Goal: Communication & Community: Share content

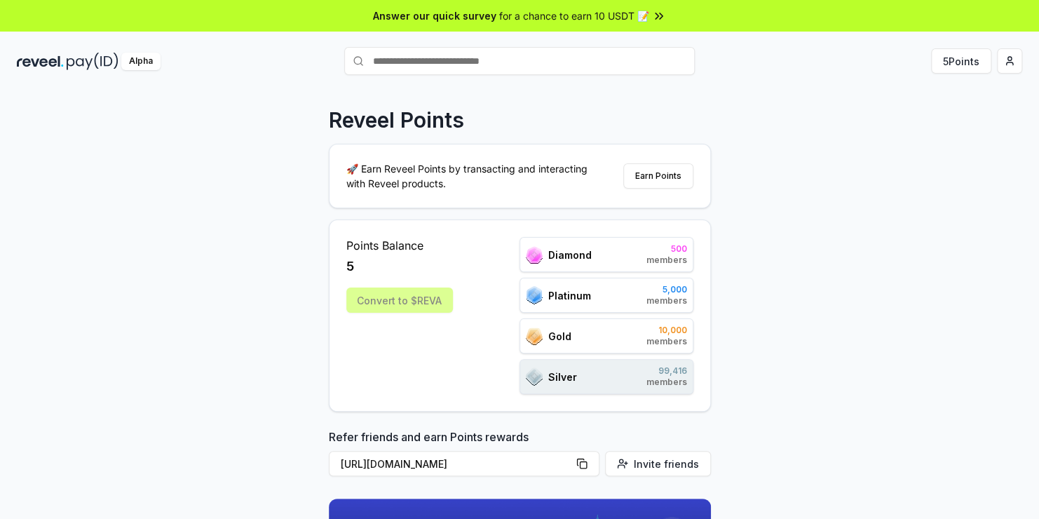
click at [795, 145] on div "Reveel Points 🚀 Earn Reveel Points by transacting and interacting with Reveel p…" at bounding box center [519, 318] width 1039 height 479
click at [655, 179] on button "Earn Points" at bounding box center [658, 175] width 70 height 25
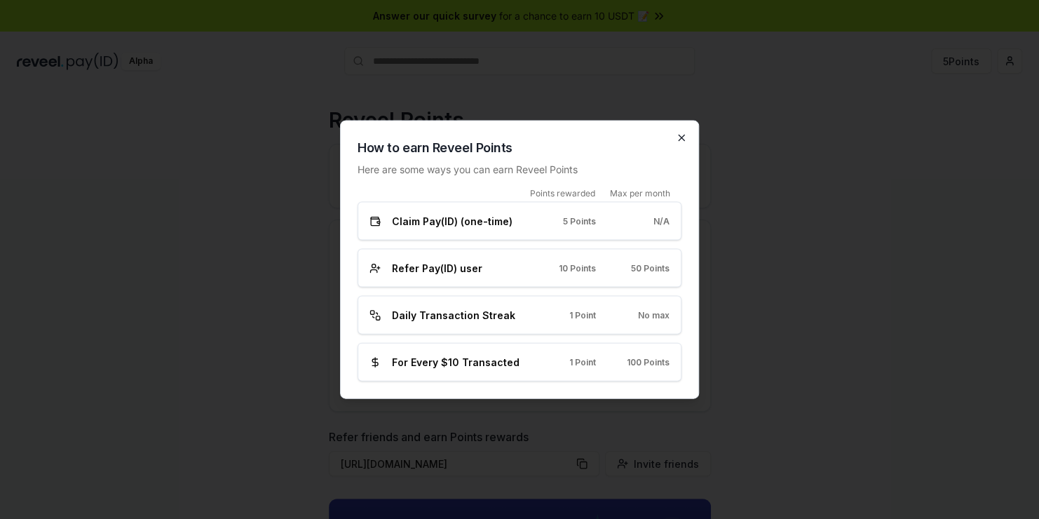
click at [679, 143] on icon "button" at bounding box center [681, 137] width 11 height 11
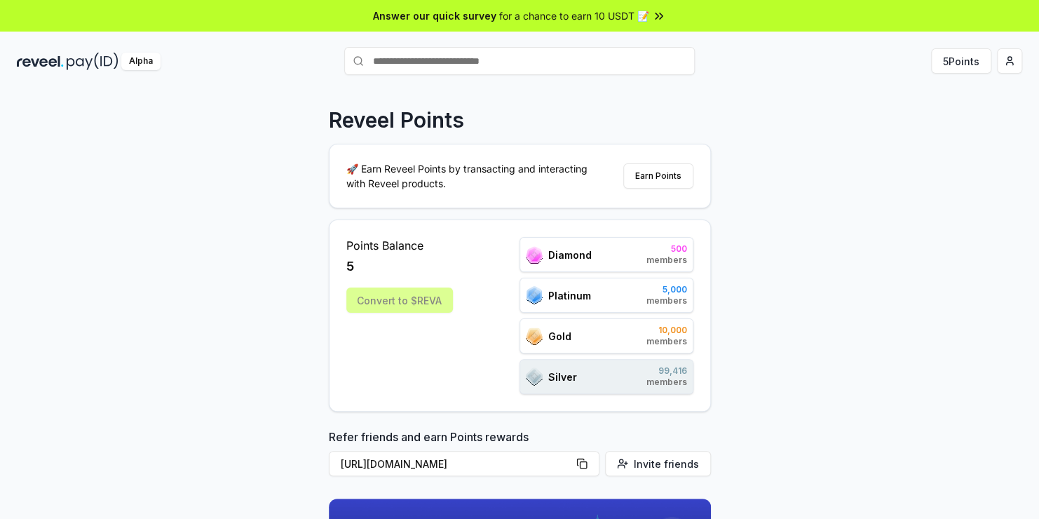
click at [149, 59] on div "Alpha" at bounding box center [140, 62] width 39 height 18
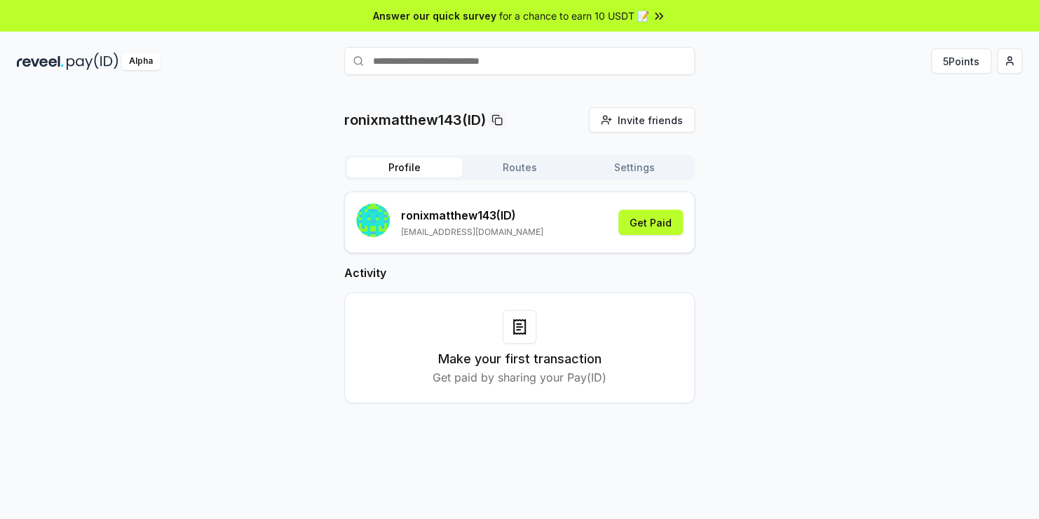
scroll to position [39, 0]
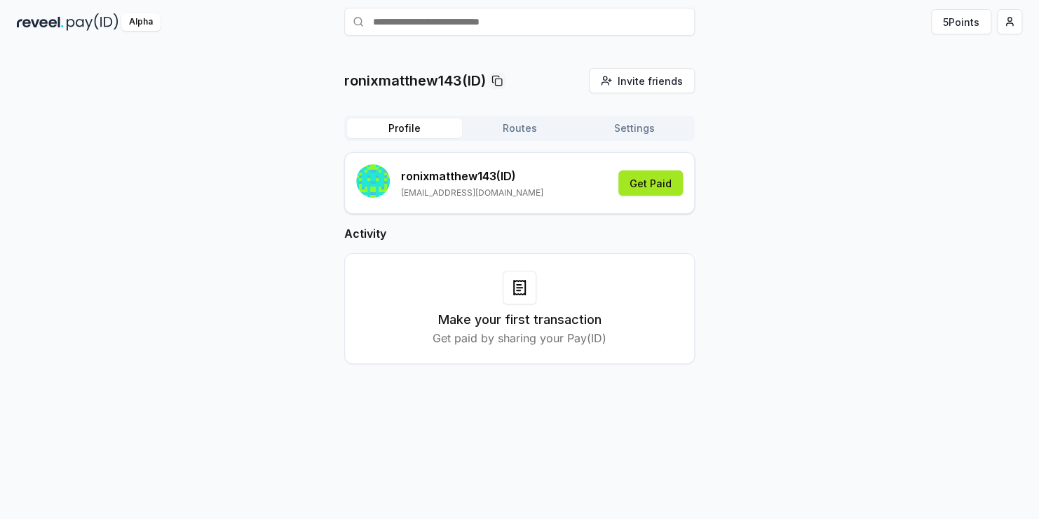
click at [657, 180] on button "Get Paid" at bounding box center [650, 182] width 64 height 25
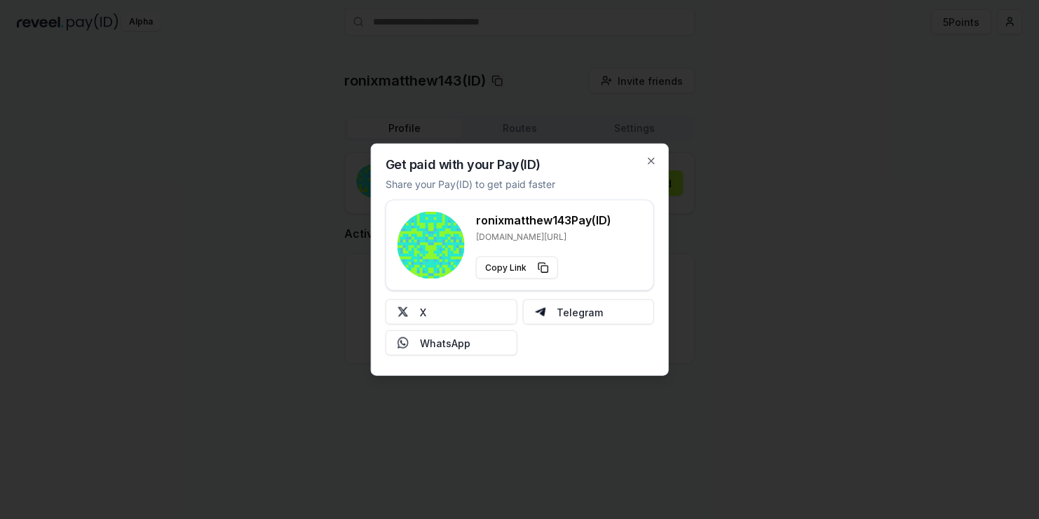
click at [644, 167] on div "Get paid with your Pay(ID) Share your Pay(ID) to get paid faster ronixmatthew14…" at bounding box center [520, 260] width 298 height 232
click at [648, 158] on icon "button" at bounding box center [651, 161] width 6 height 6
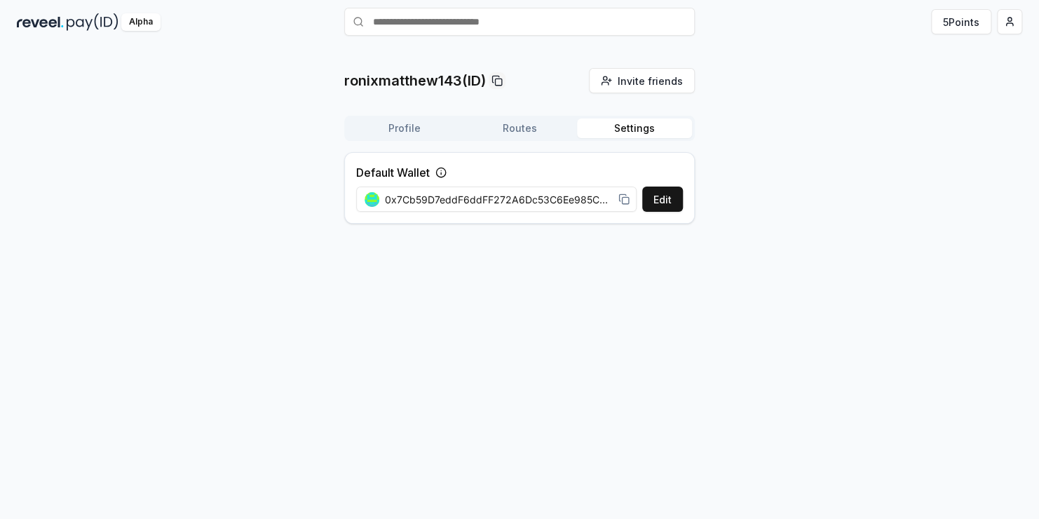
click at [617, 136] on button "Settings" at bounding box center [634, 128] width 115 height 20
click at [953, 17] on button "5 Points" at bounding box center [961, 21] width 60 height 25
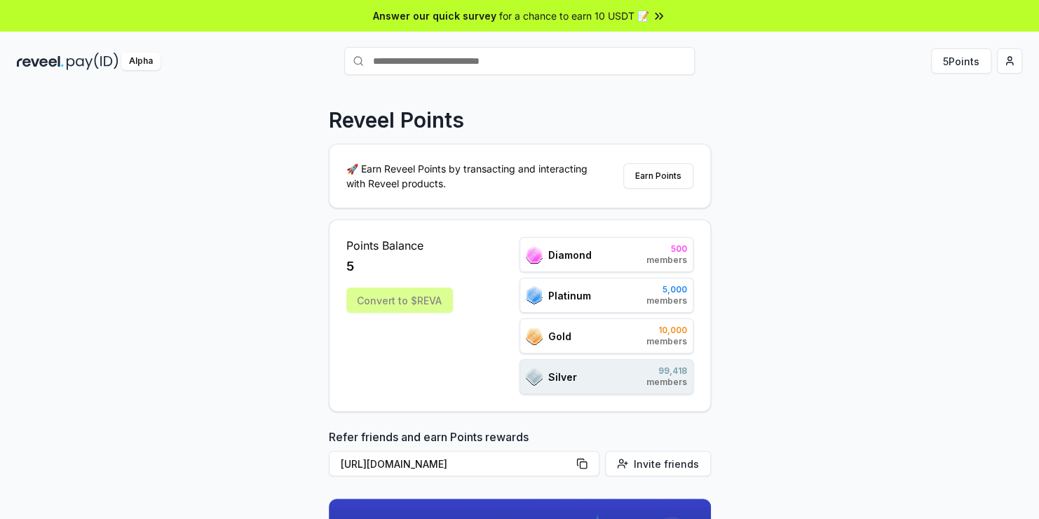
click at [152, 56] on div "Alpha" at bounding box center [140, 62] width 39 height 18
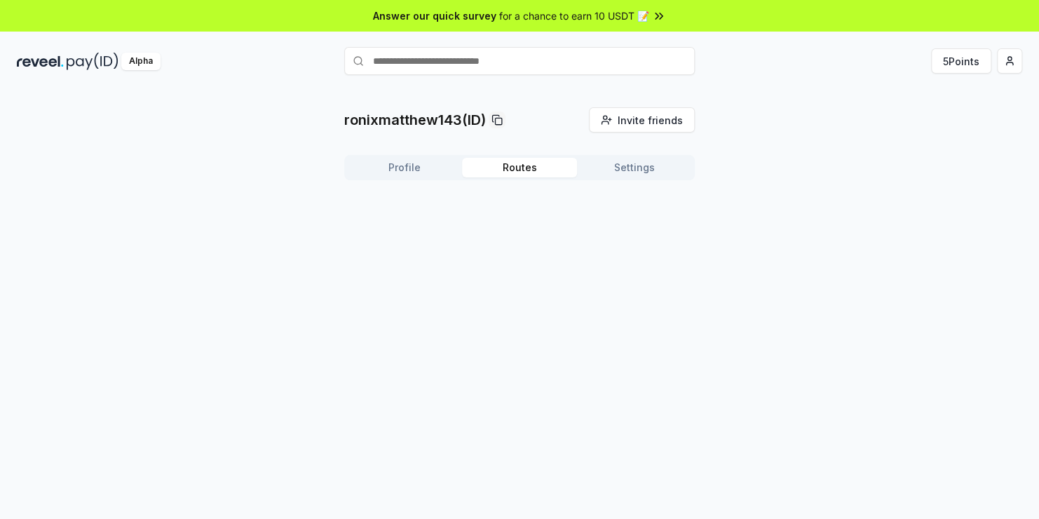
click at [513, 172] on button "Routes" at bounding box center [519, 168] width 115 height 20
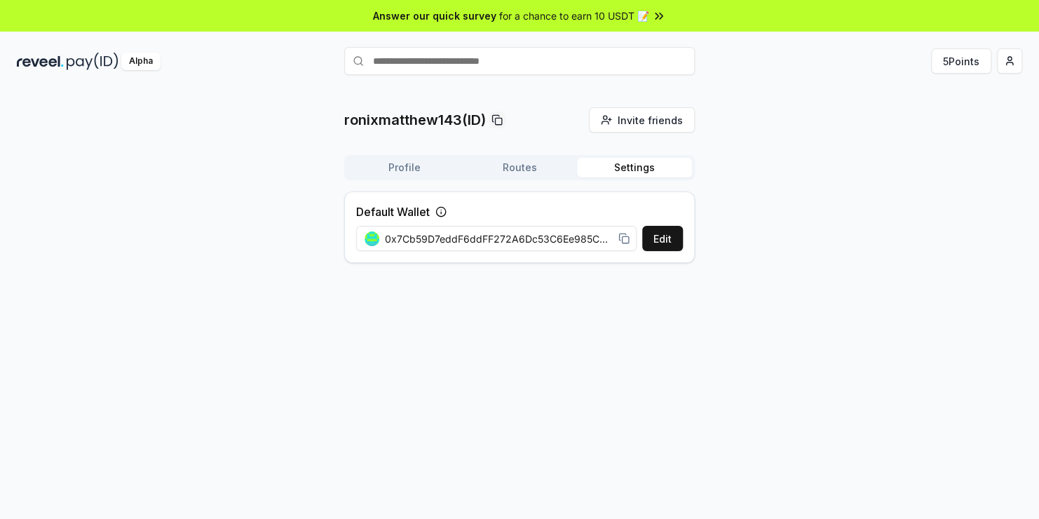
click at [623, 170] on button "Settings" at bounding box center [634, 168] width 115 height 20
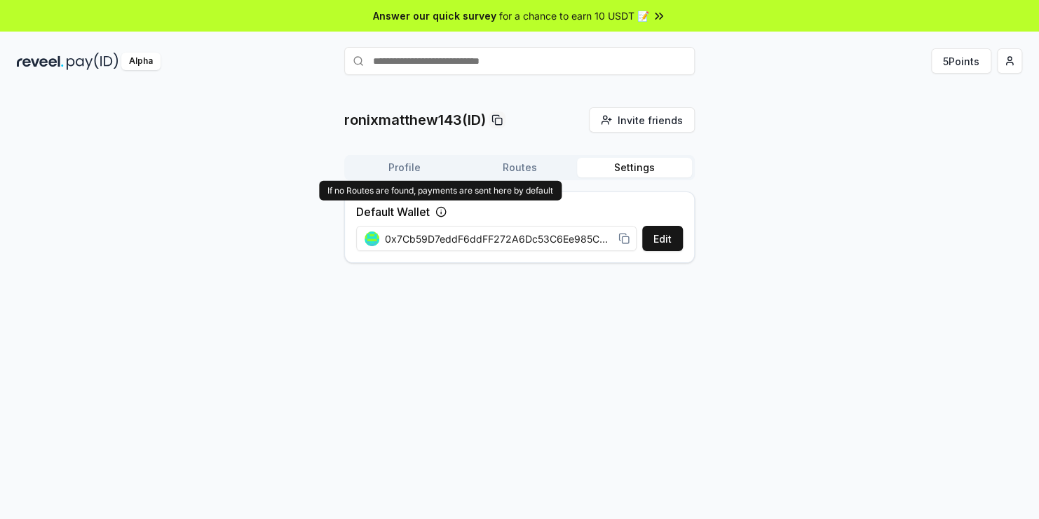
click at [441, 211] on icon at bounding box center [440, 211] width 11 height 11
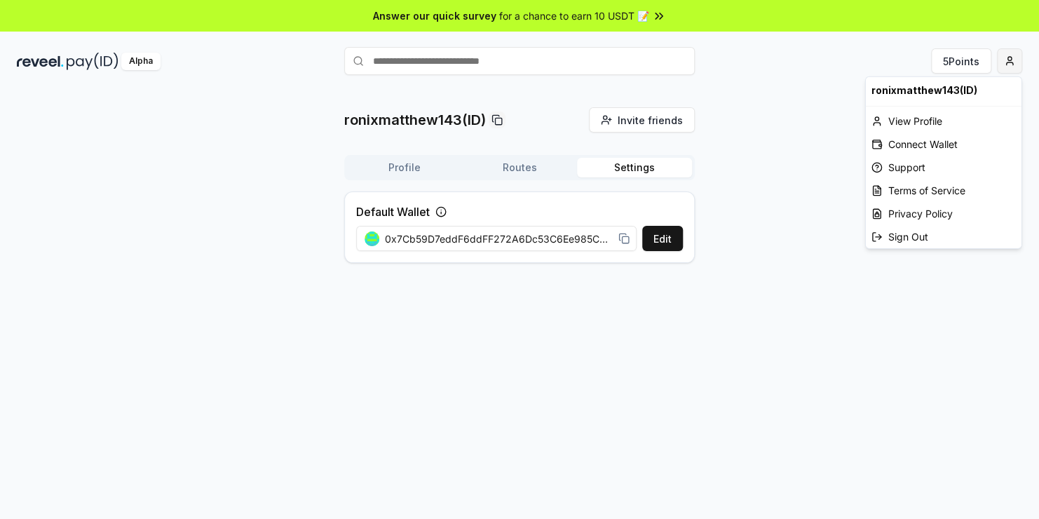
click at [1006, 59] on html "Answer our quick survey for a chance to earn 10 USDT 📝 Alpha 5 Points ronixmatt…" at bounding box center [519, 259] width 1039 height 519
click at [940, 143] on div "Connect Wallet" at bounding box center [944, 143] width 156 height 23
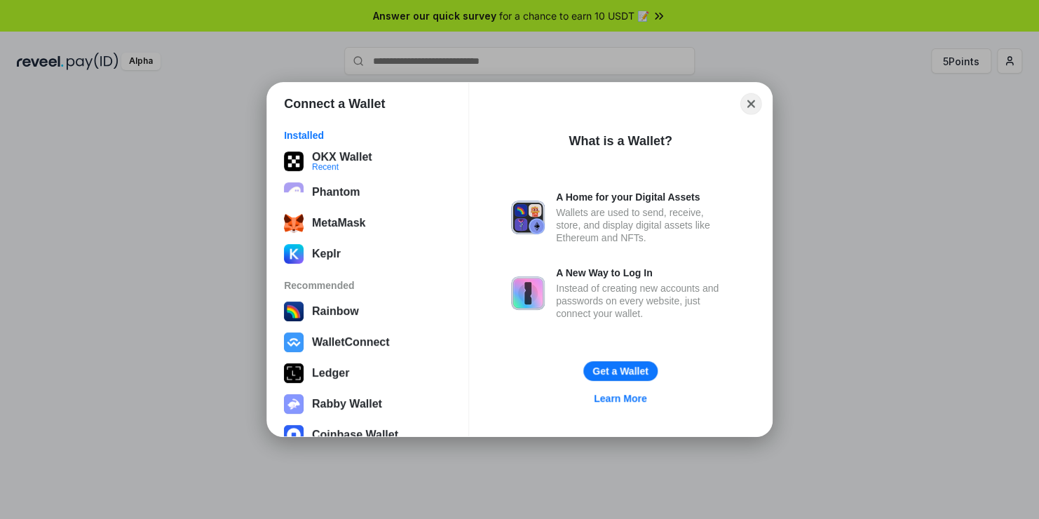
click at [752, 109] on button "Close" at bounding box center [751, 104] width 22 height 22
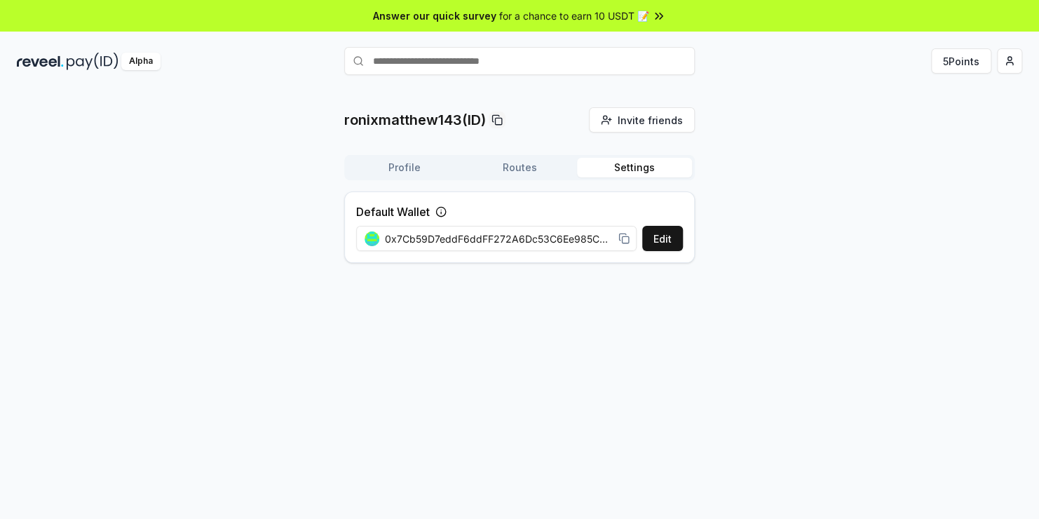
click at [582, 289] on div "ronixmatthew143(ID) Invite friends Invite Profile Routes Settings Default Walle…" at bounding box center [519, 318] width 1039 height 479
click at [997, 68] on html "Answer our quick survey for a chance to earn 10 USDT 📝 Alpha 5 Points ronixmatt…" at bounding box center [519, 259] width 1039 height 519
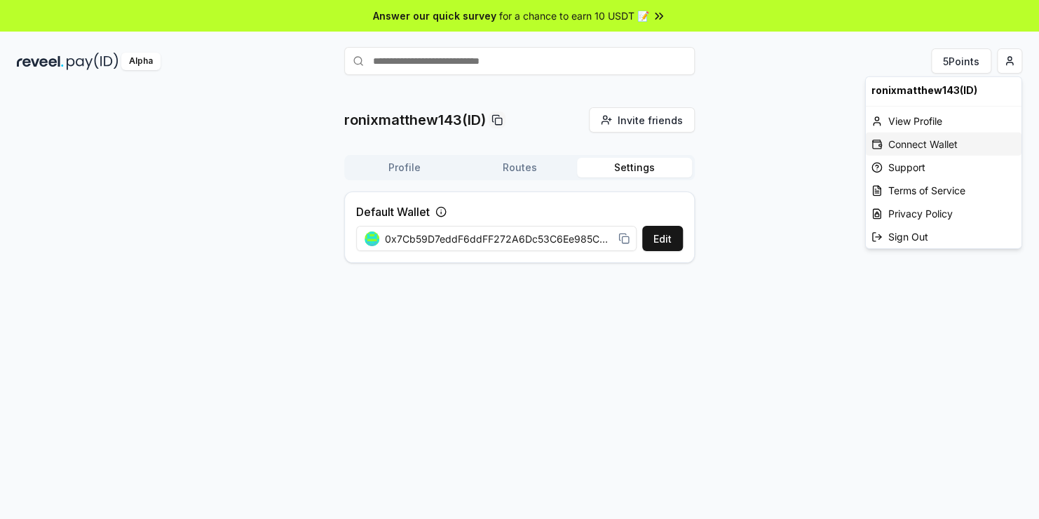
click at [941, 143] on div "Connect Wallet" at bounding box center [944, 143] width 156 height 23
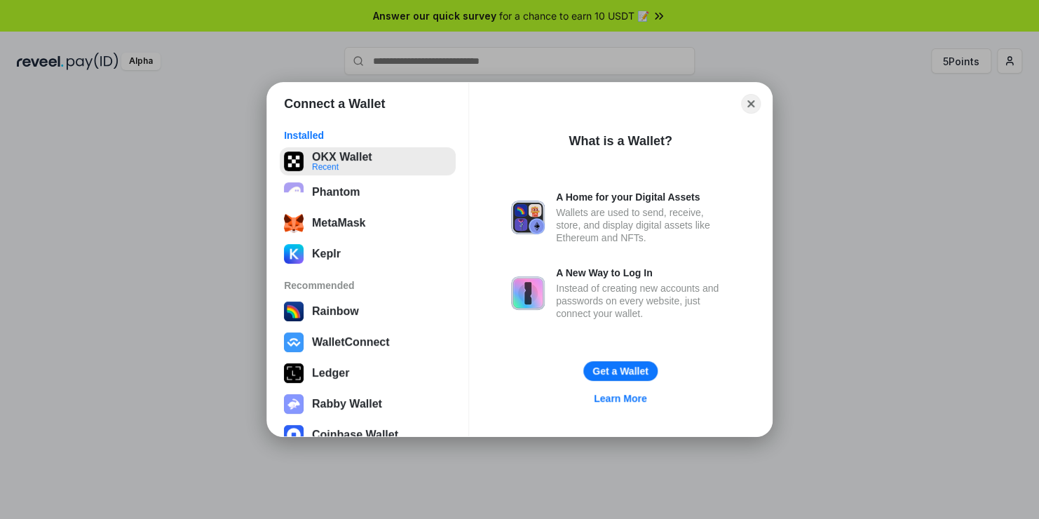
click at [365, 163] on button "OKX Wallet Recent" at bounding box center [368, 161] width 176 height 28
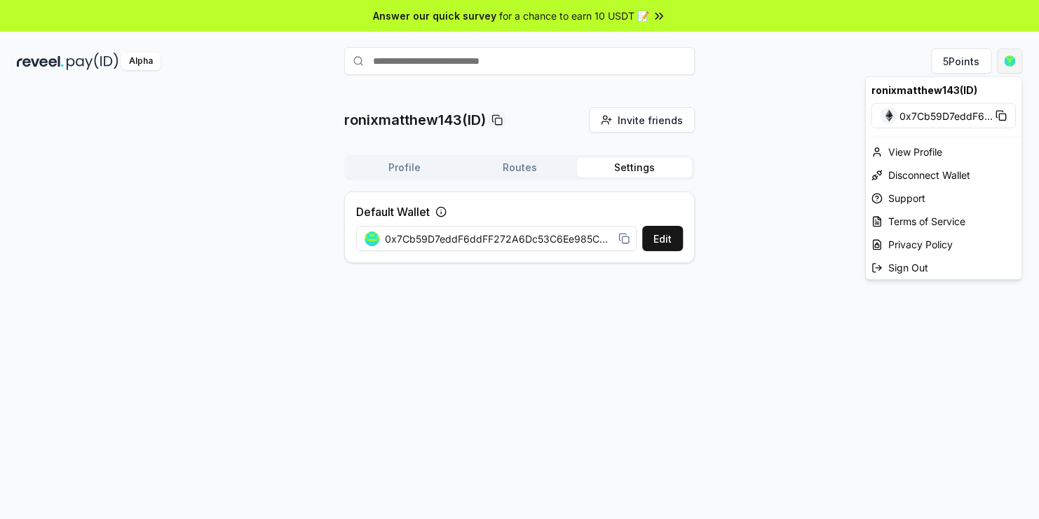
click at [1002, 67] on html "Answer our quick survey for a chance to earn 10 USDT 📝 Alpha 5 Points ronixmatt…" at bounding box center [519, 259] width 1039 height 519
click at [929, 146] on div "View Profile" at bounding box center [944, 151] width 156 height 23
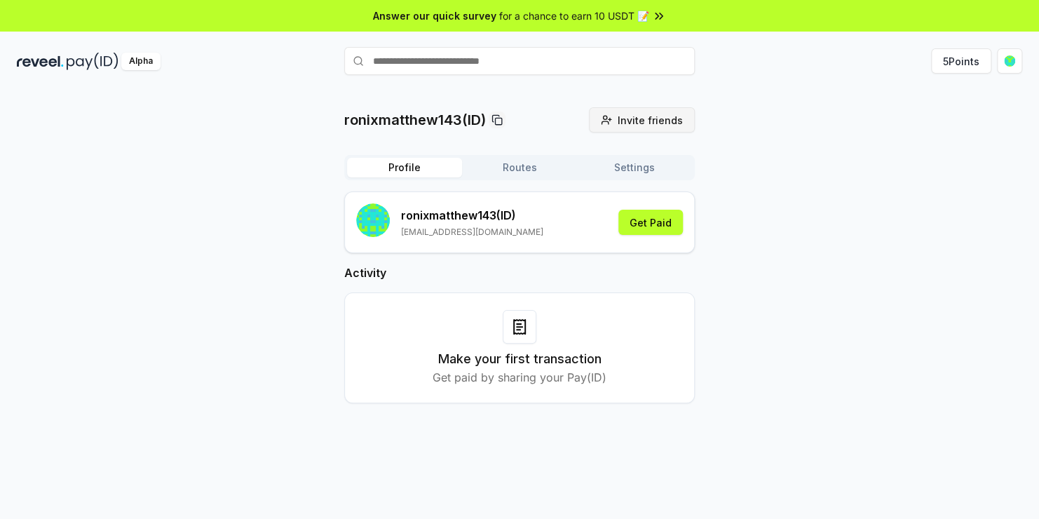
click at [614, 118] on button "Invite friends Invite" at bounding box center [642, 119] width 106 height 25
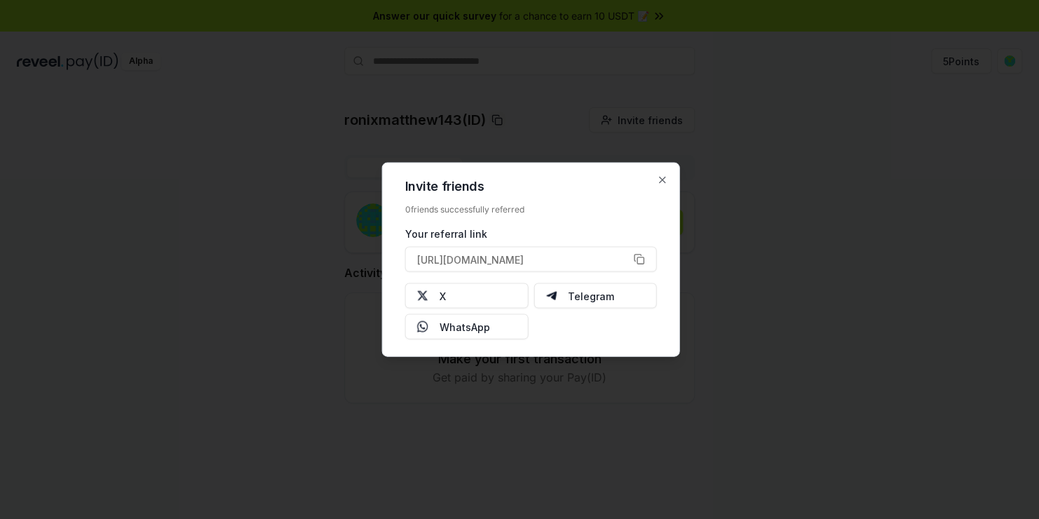
click at [797, 164] on div at bounding box center [519, 259] width 1039 height 519
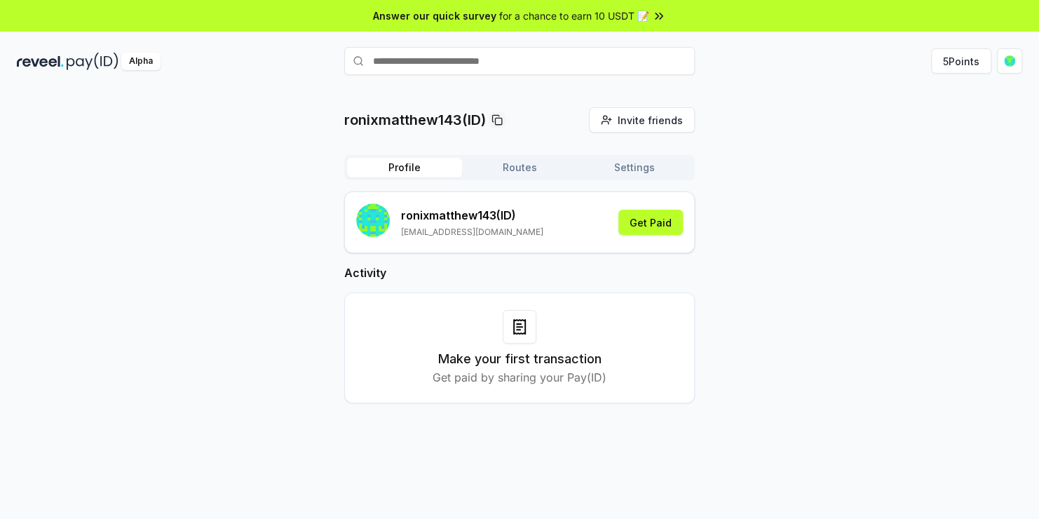
drag, startPoint x: 797, startPoint y: 164, endPoint x: 779, endPoint y: 255, distance: 92.8
click at [779, 255] on div "ronixmatthew143(ID) Invite friends Invite Profile Routes Settings ronixmatthew1…" at bounding box center [519, 266] width 1005 height 318
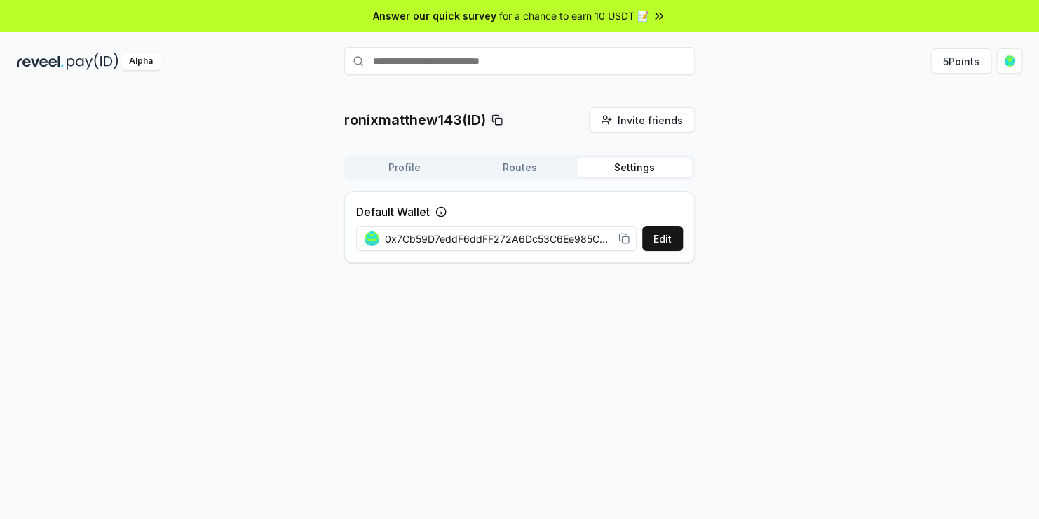
click at [651, 164] on button "Settings" at bounding box center [634, 168] width 115 height 20
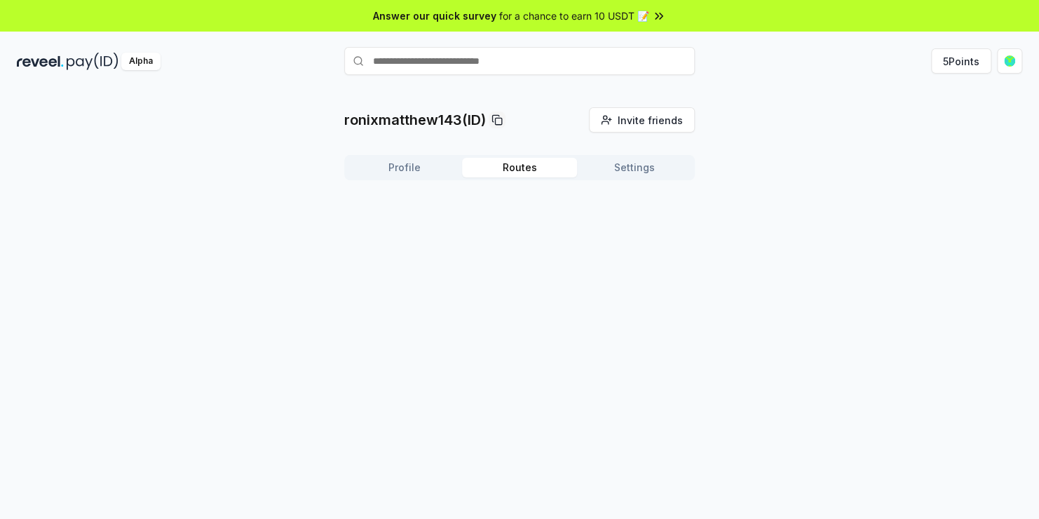
click at [524, 165] on button "Routes" at bounding box center [519, 168] width 115 height 20
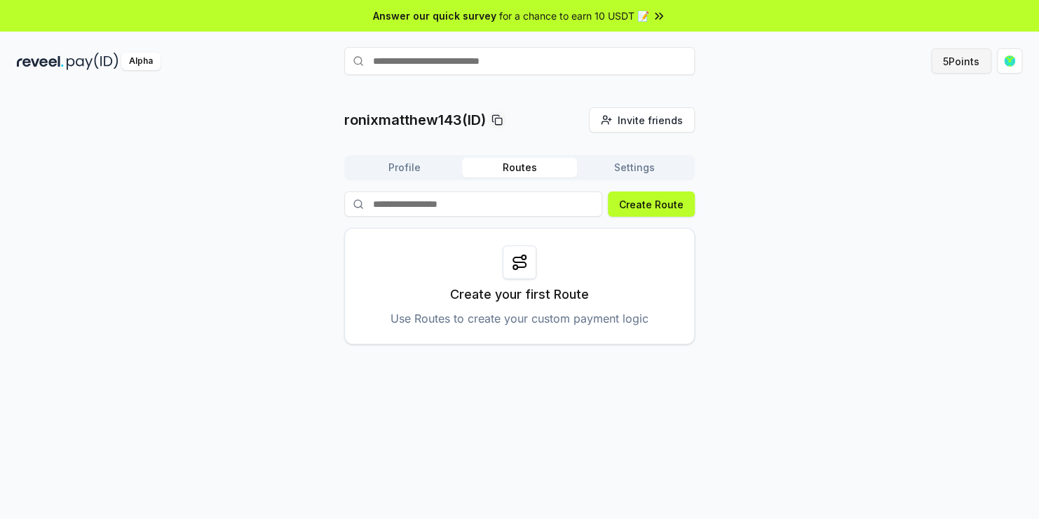
click at [941, 57] on button "5 Points" at bounding box center [961, 60] width 60 height 25
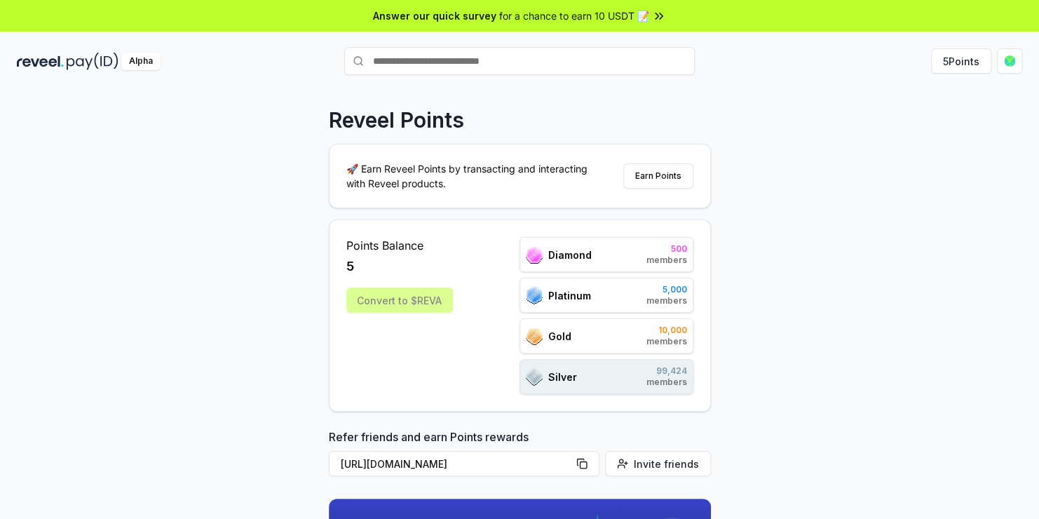
click at [657, 17] on icon at bounding box center [659, 16] width 14 height 14
click at [651, 460] on span "Invite friends" at bounding box center [666, 463] width 65 height 15
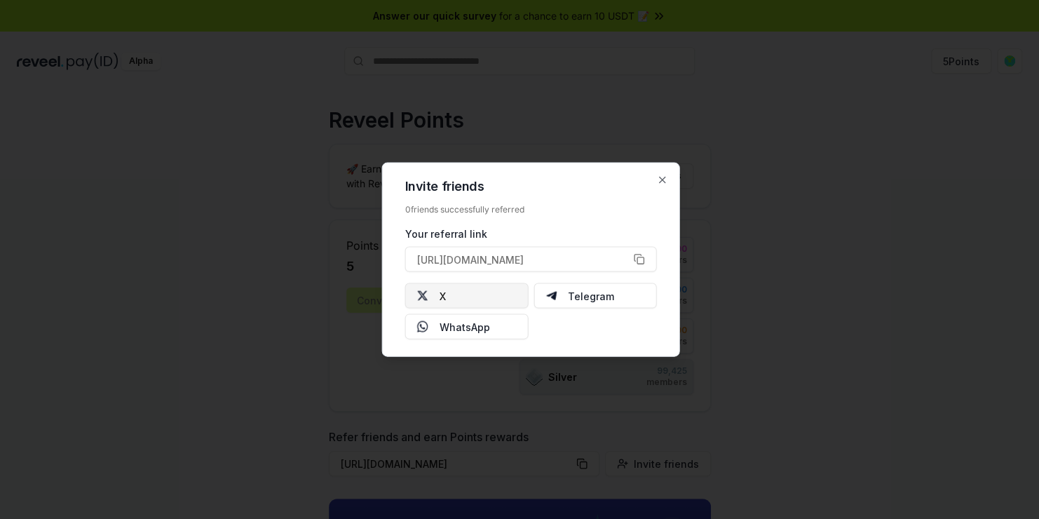
click at [469, 289] on button "X" at bounding box center [466, 295] width 123 height 25
click at [634, 260] on button "[URL][DOMAIN_NAME]" at bounding box center [531, 259] width 252 height 25
click at [636, 264] on button "[URL][DOMAIN_NAME]" at bounding box center [531, 259] width 252 height 25
